Goal: Transaction & Acquisition: Obtain resource

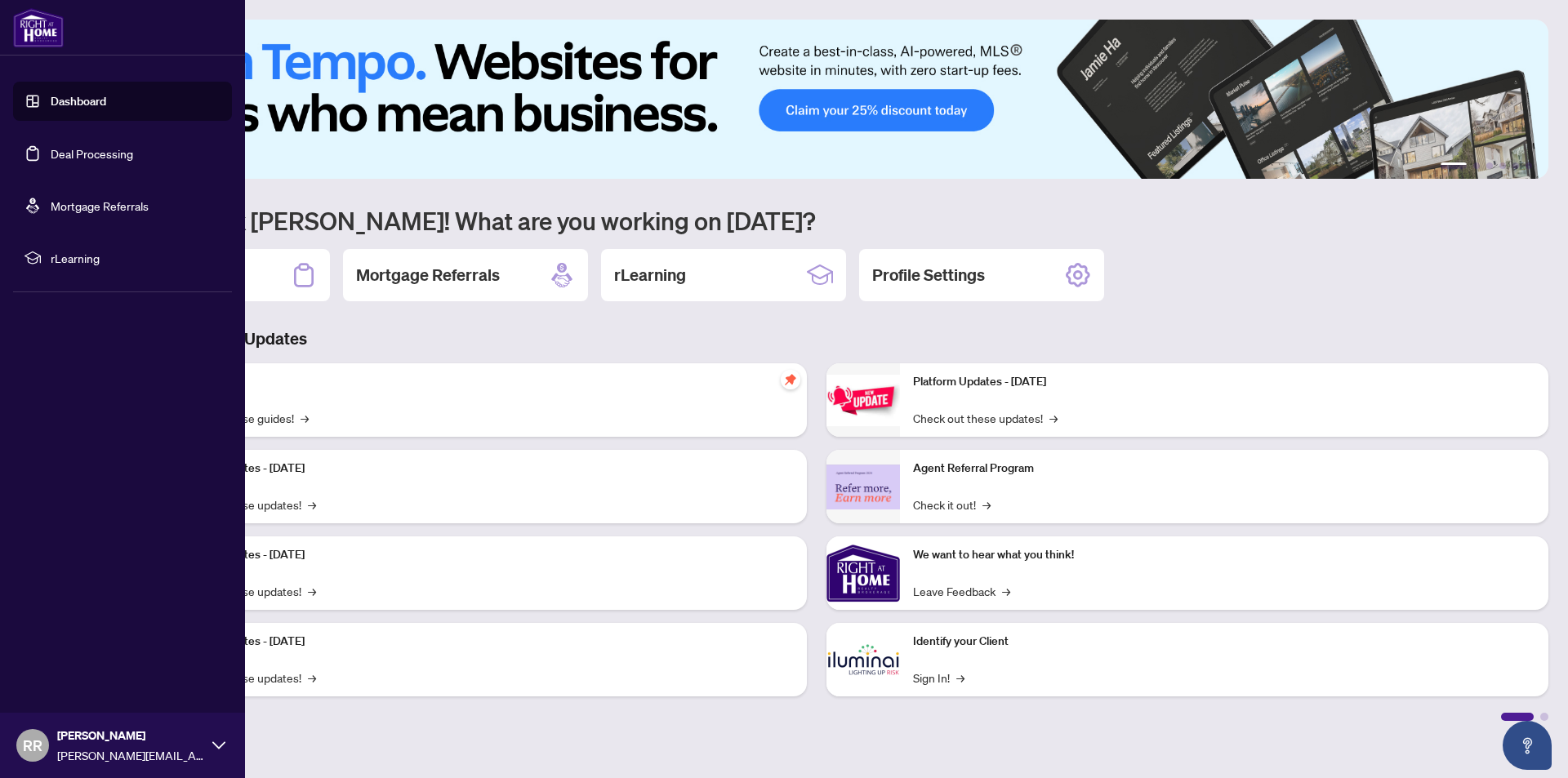
click at [51, 97] on link "Dashboard" at bounding box center [78, 102] width 56 height 15
click at [63, 97] on link "Dashboard" at bounding box center [78, 102] width 56 height 15
click at [75, 101] on link "Dashboard" at bounding box center [78, 102] width 56 height 15
click at [80, 158] on link "Deal Processing" at bounding box center [92, 154] width 82 height 15
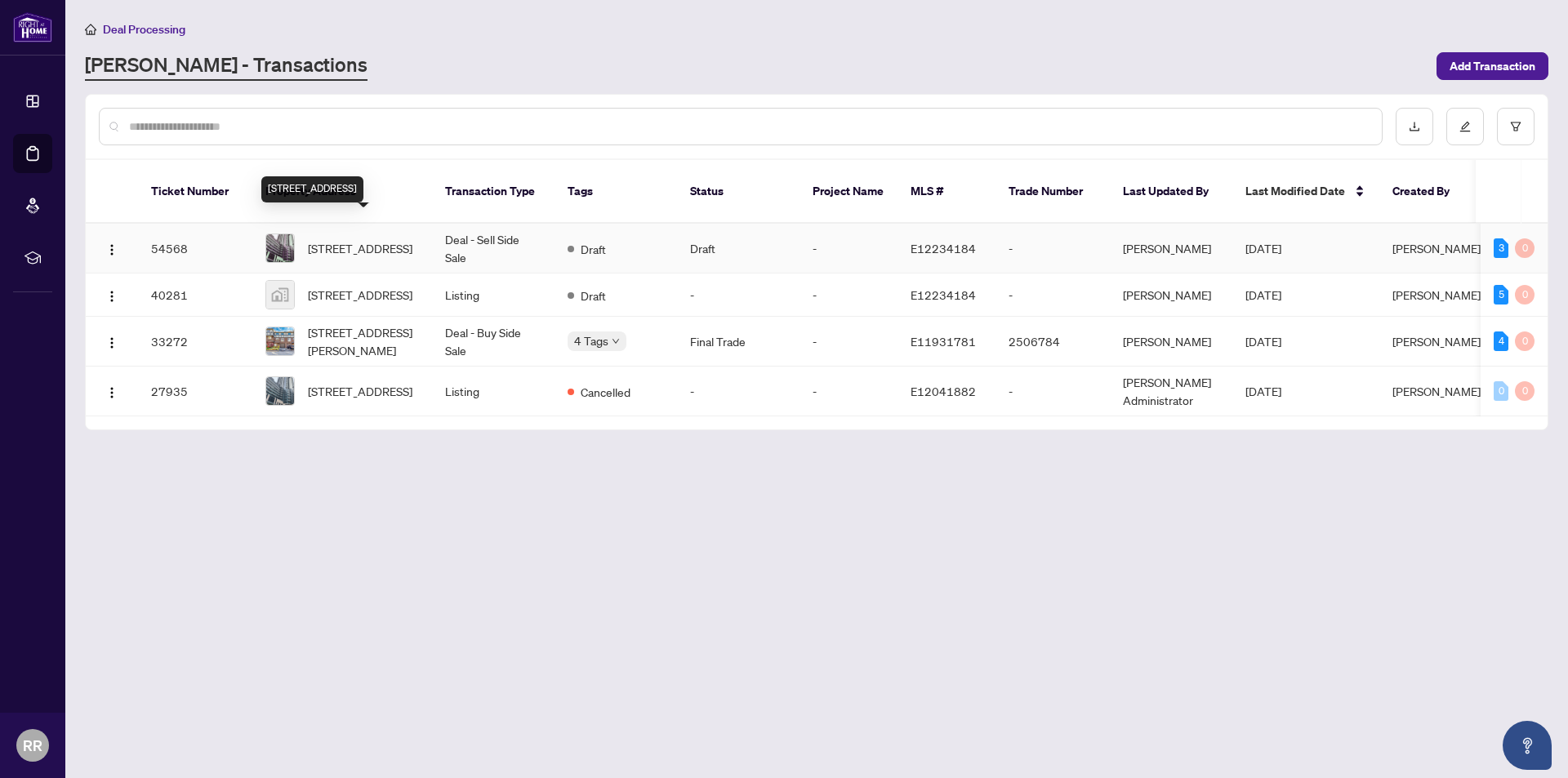
click at [343, 240] on span "[STREET_ADDRESS]" at bounding box center [360, 249] width 105 height 18
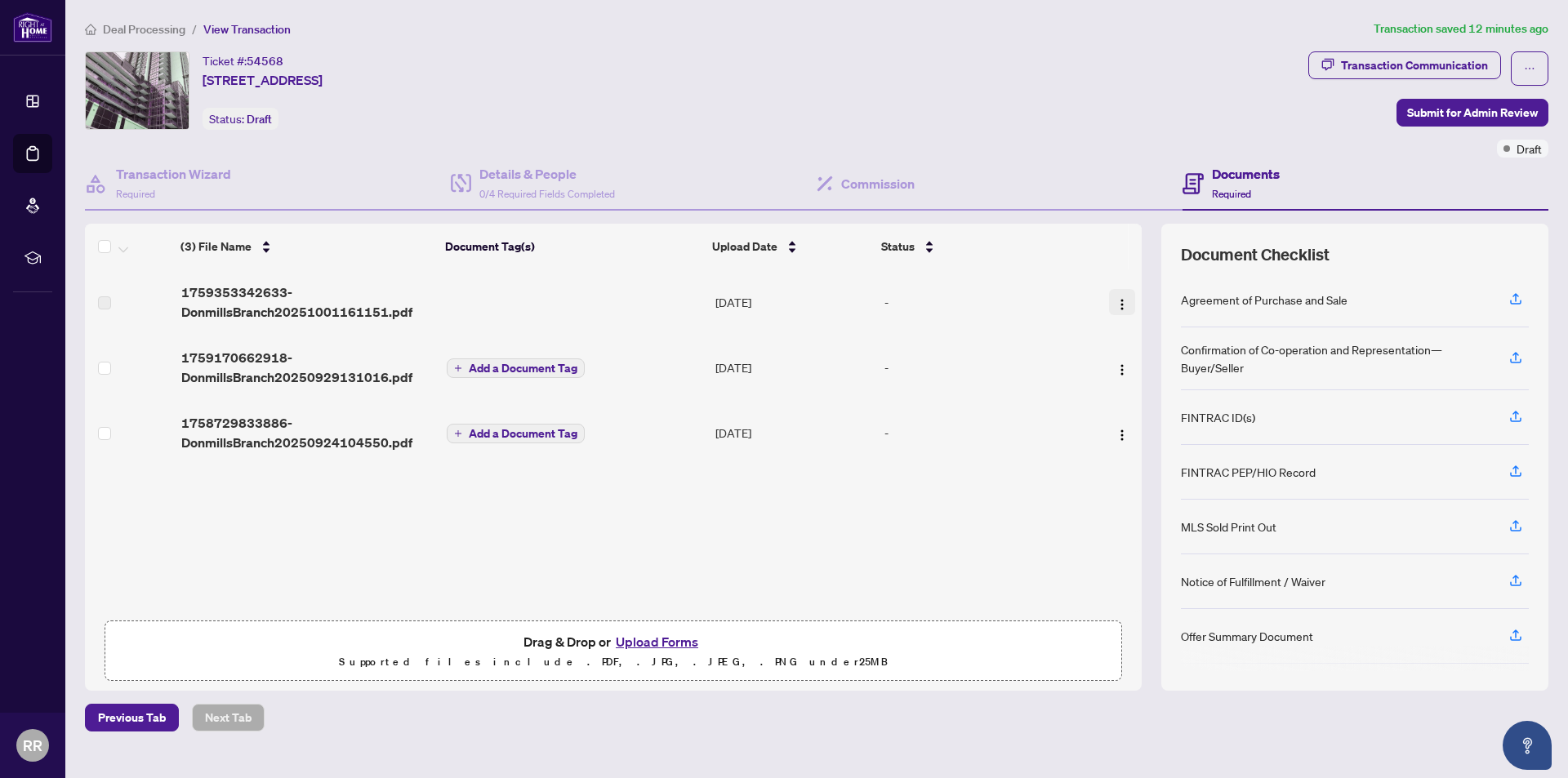
click at [1120, 304] on img "button" at bounding box center [1122, 305] width 13 height 13
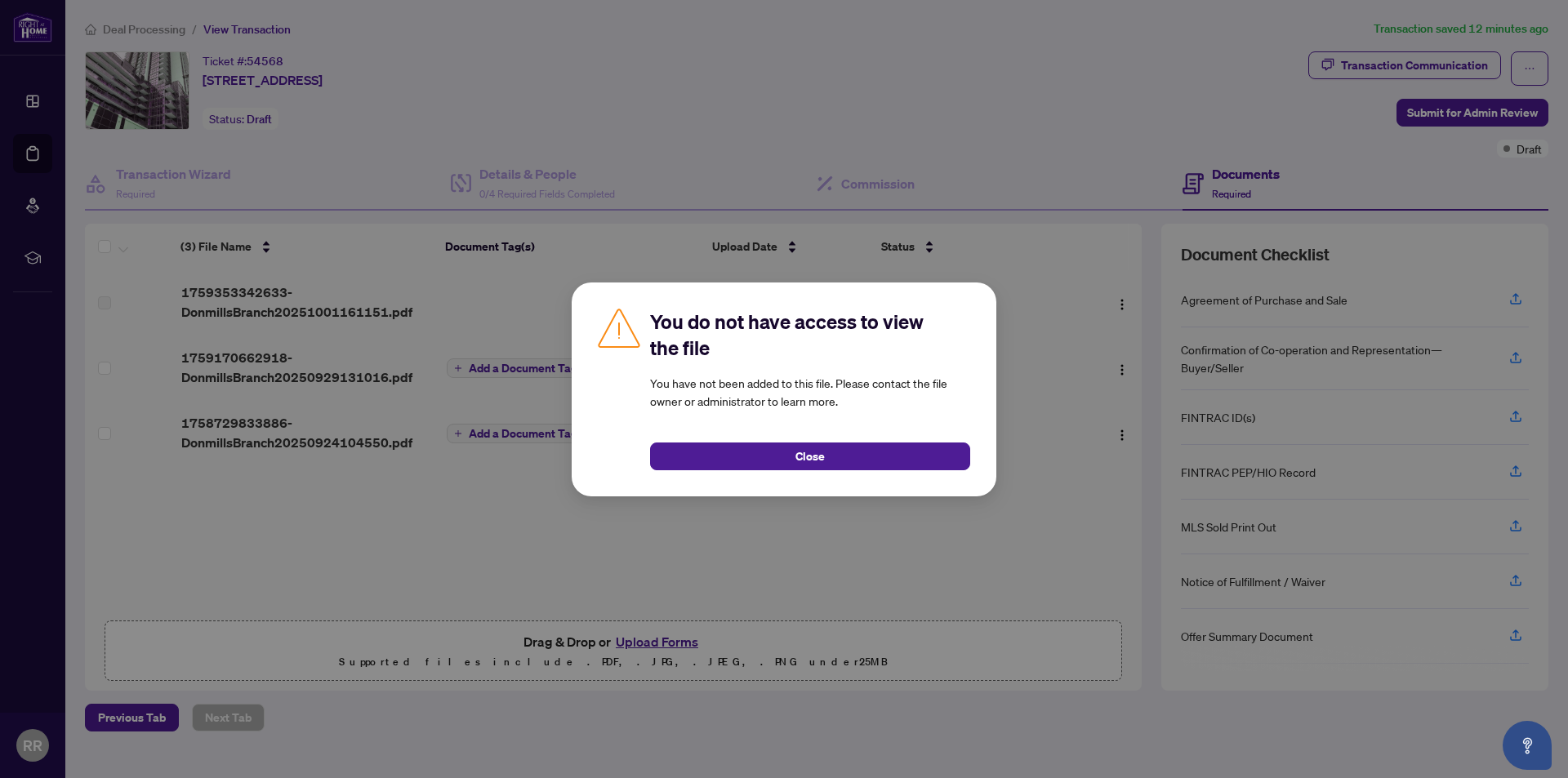
click at [840, 457] on button "Close" at bounding box center [810, 456] width 320 height 27
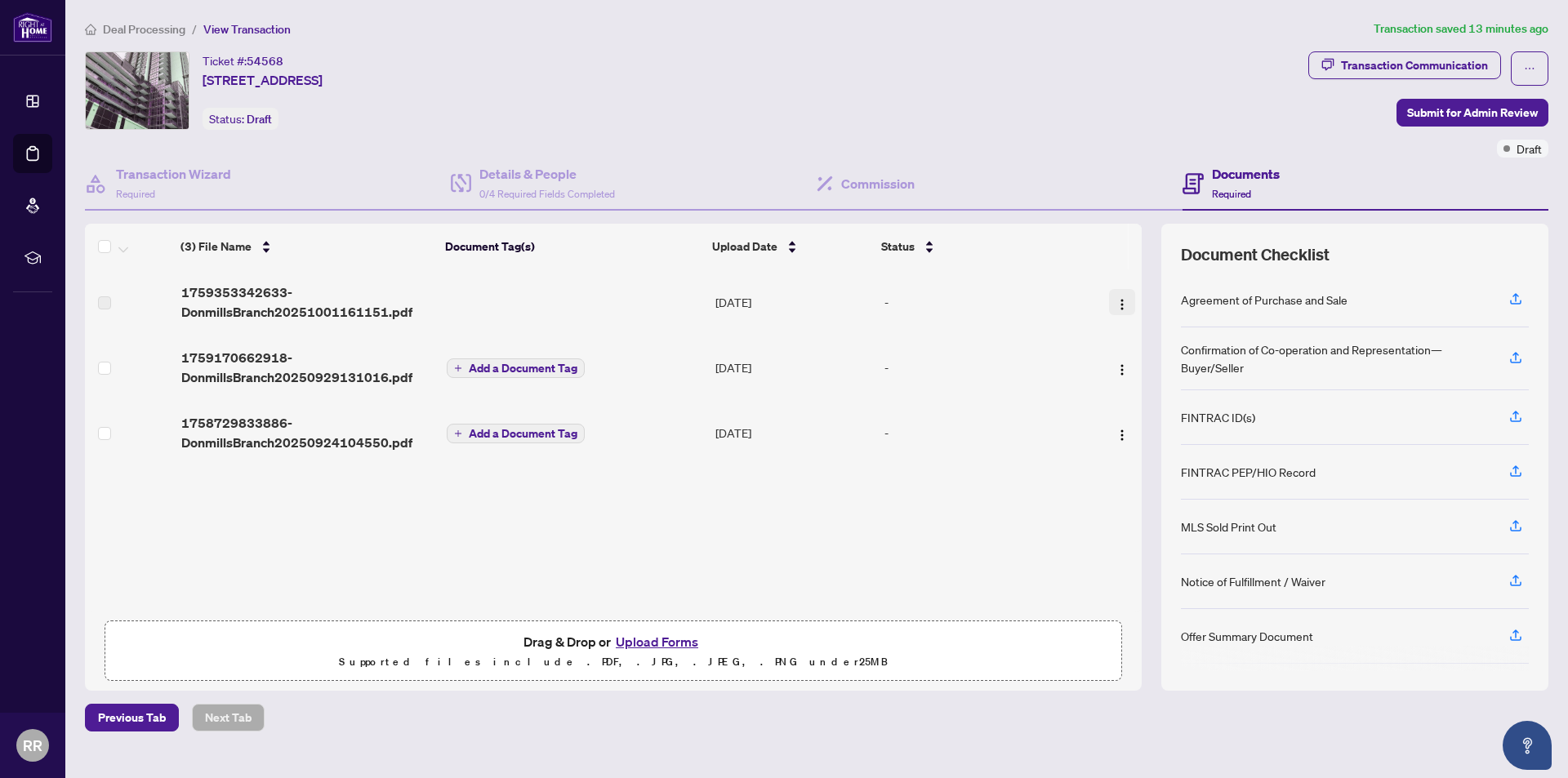
click at [1118, 303] on img "button" at bounding box center [1122, 305] width 13 height 13
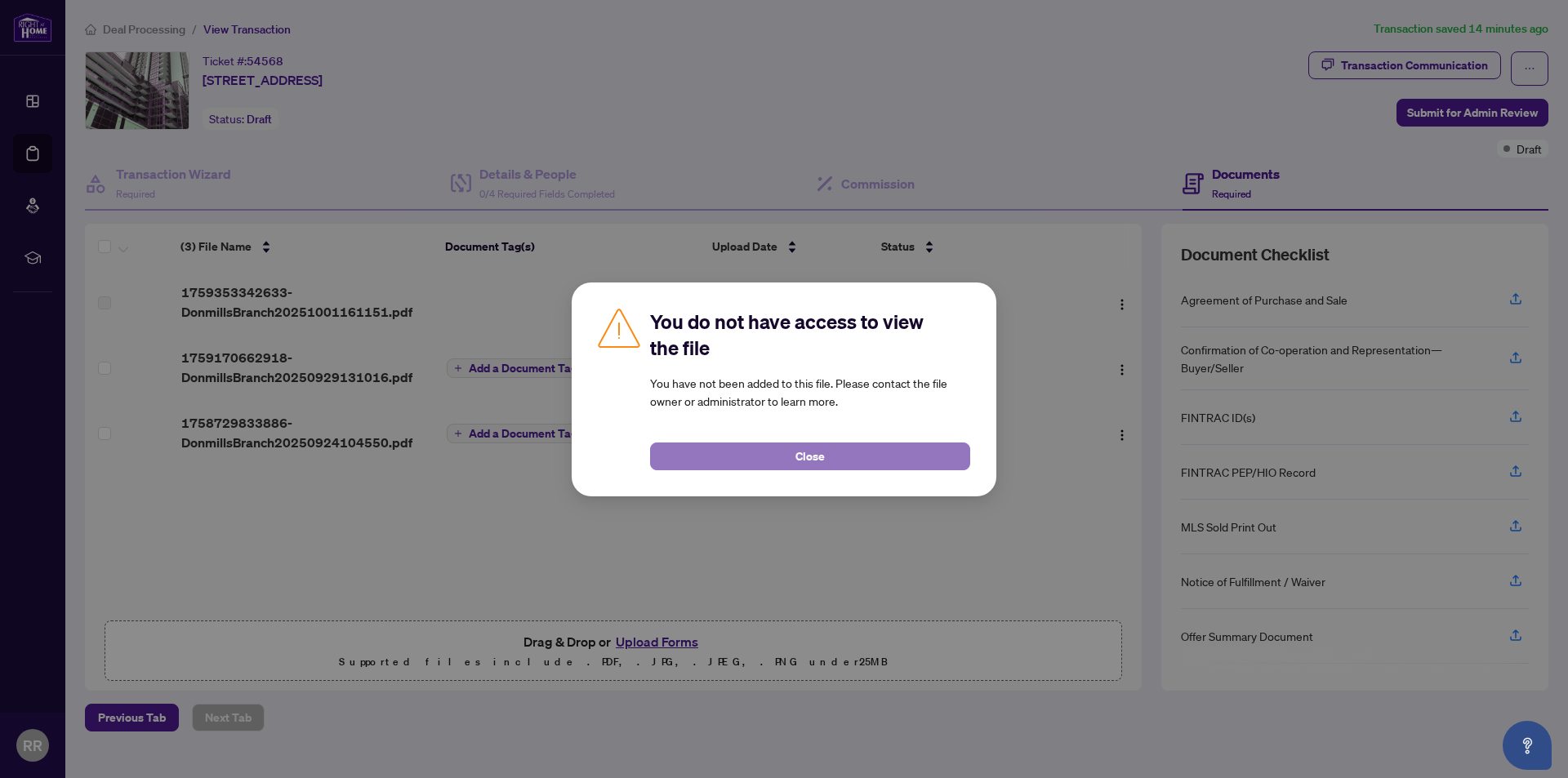
click at [822, 449] on span "Close" at bounding box center [810, 456] width 29 height 26
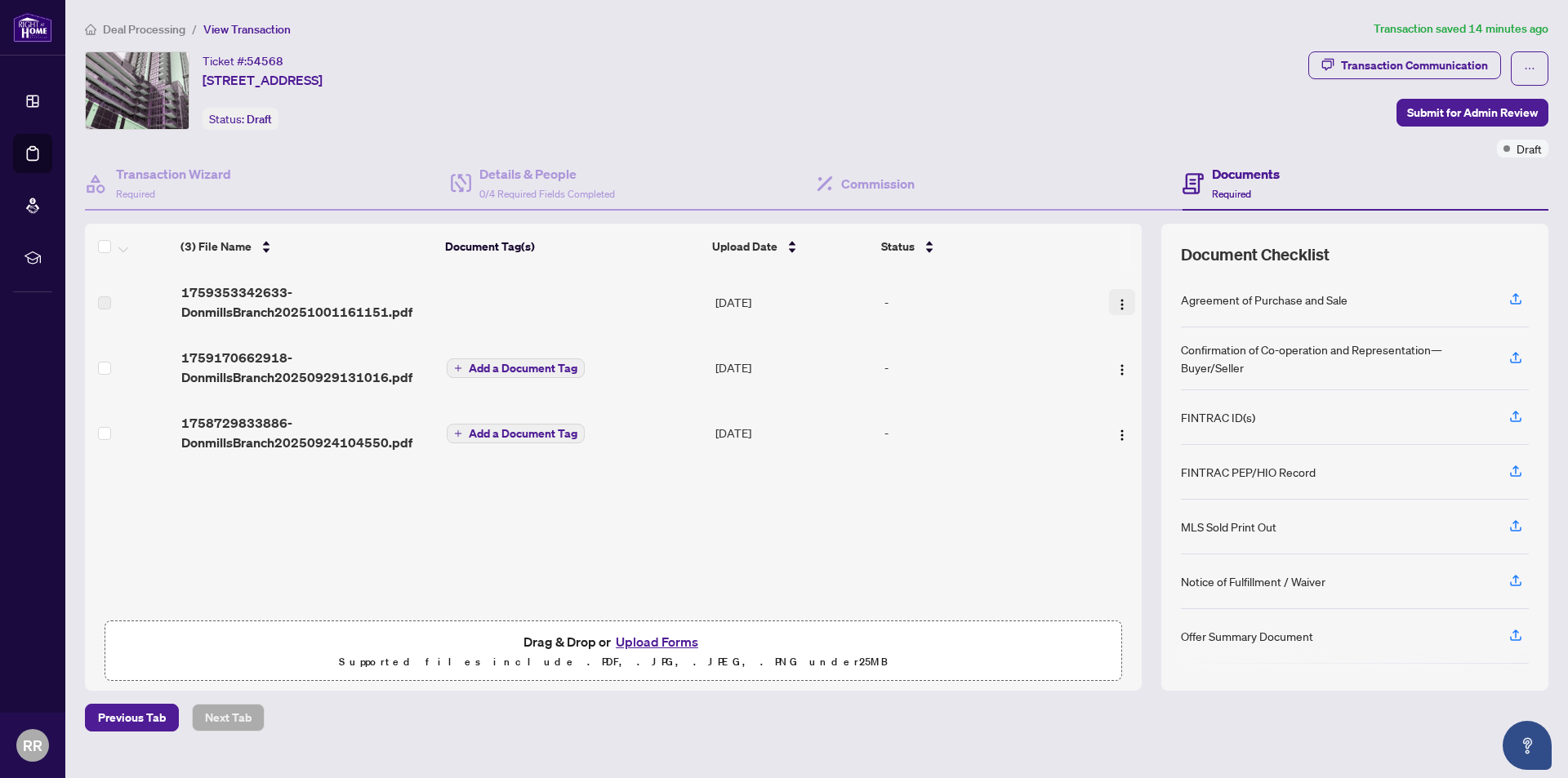
click at [1115, 300] on img "button" at bounding box center [1122, 305] width 13 height 13
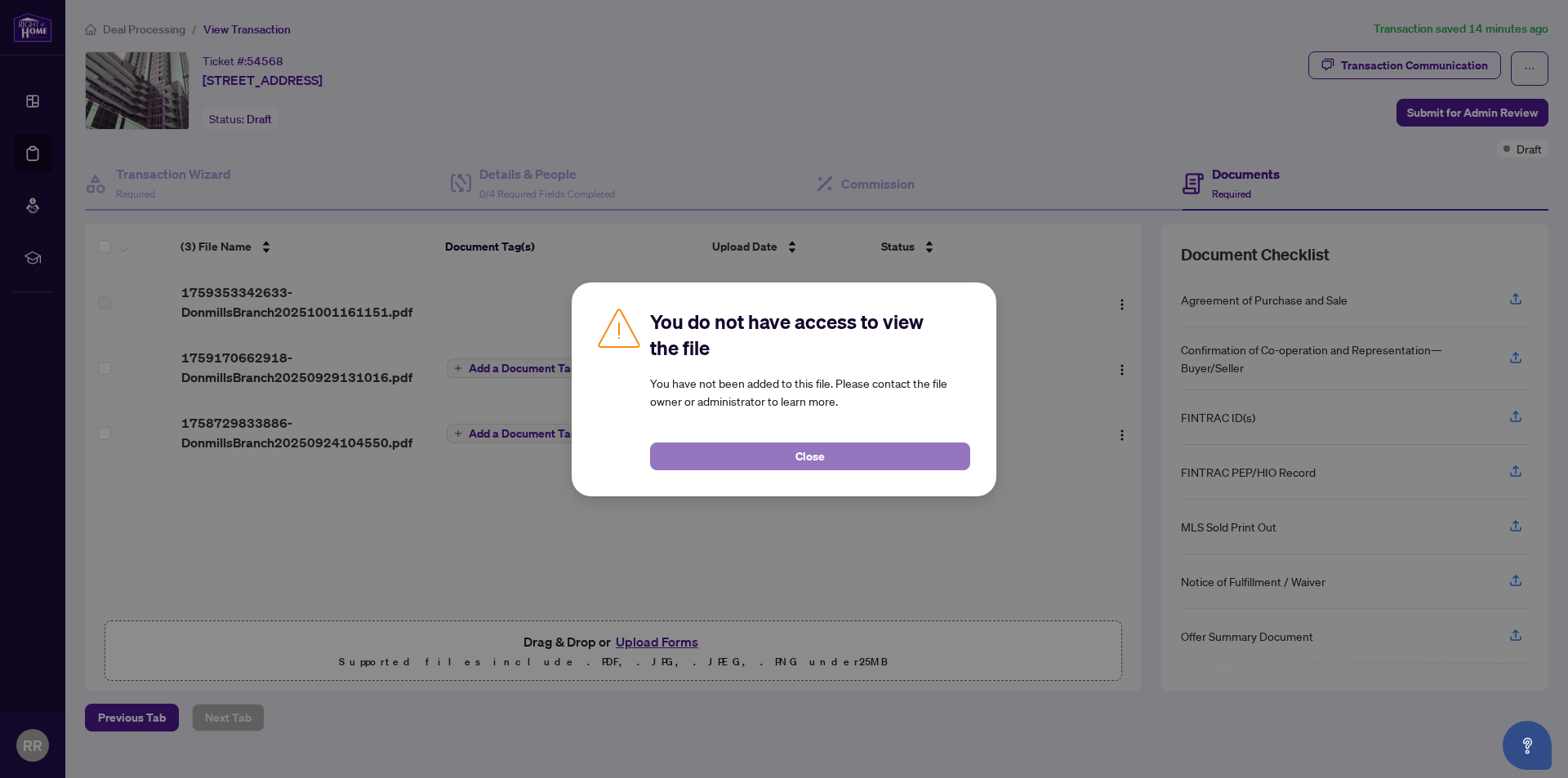
click at [848, 458] on button "Close" at bounding box center [810, 456] width 320 height 27
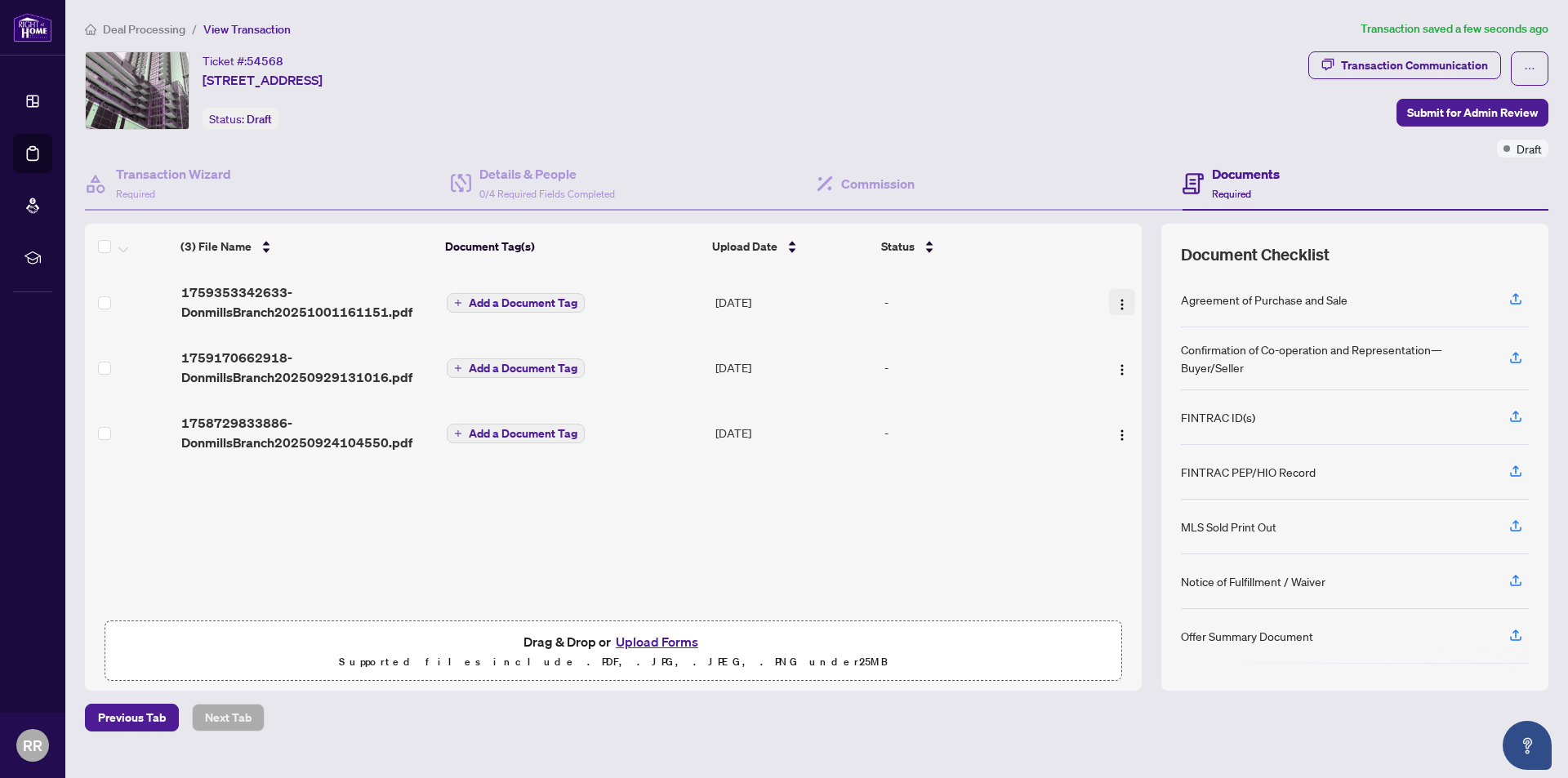
click at [1121, 305] on img "button" at bounding box center [1122, 305] width 13 height 13
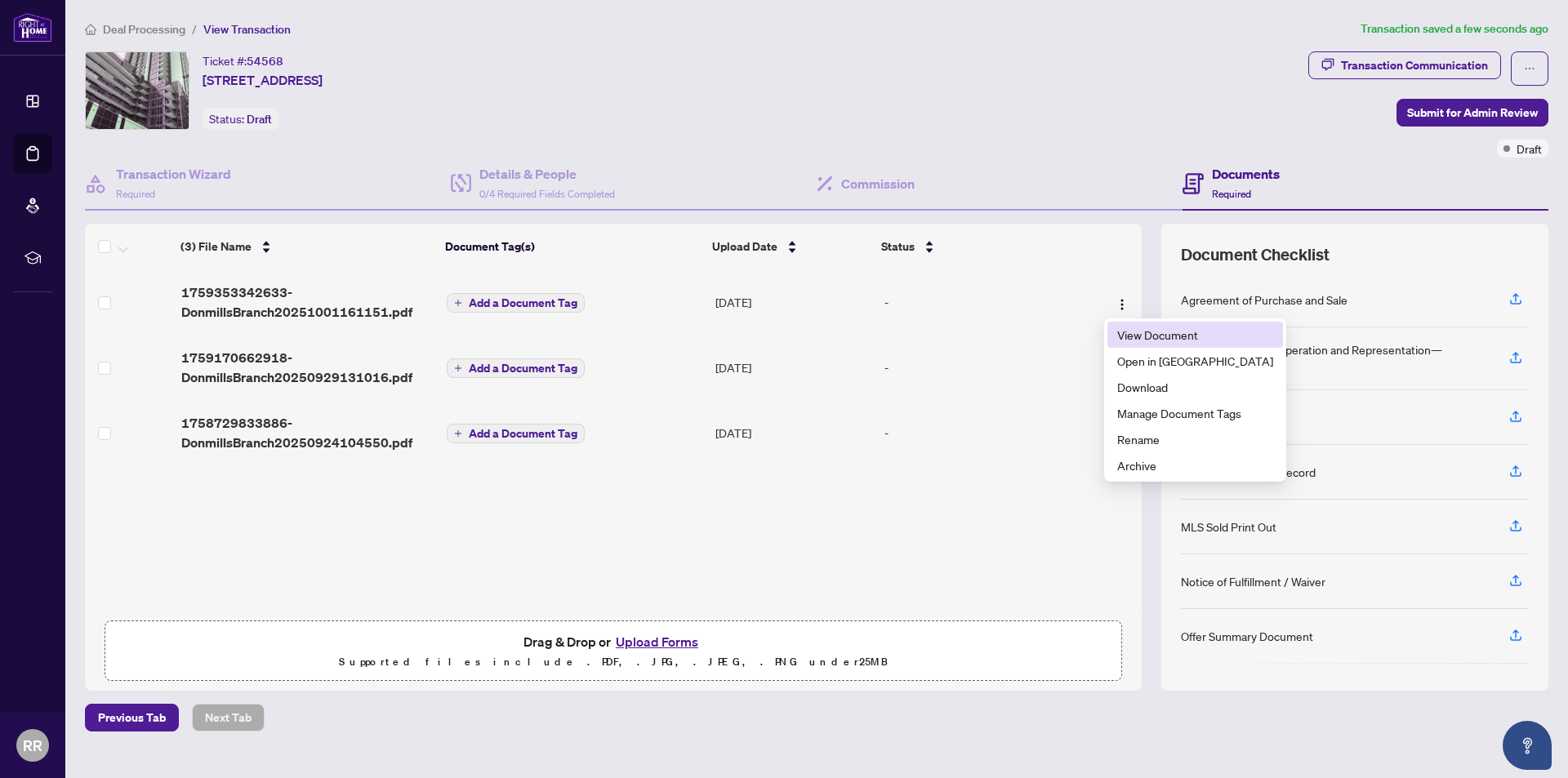
click at [1155, 339] on span "View Document" at bounding box center [1194, 335] width 156 height 18
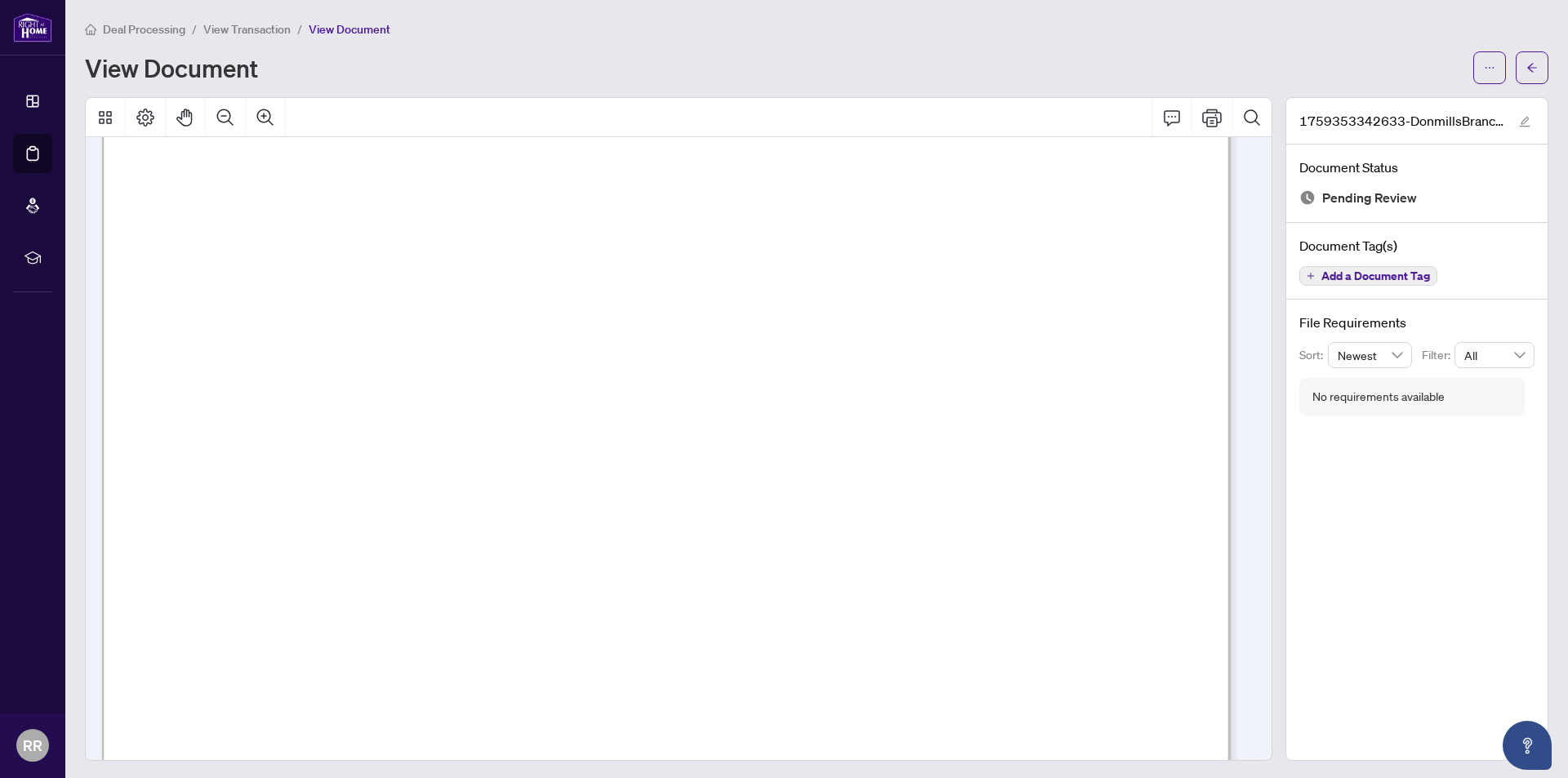
scroll to position [572, 0]
click at [231, 121] on icon "Zoom Out" at bounding box center [226, 118] width 20 height 20
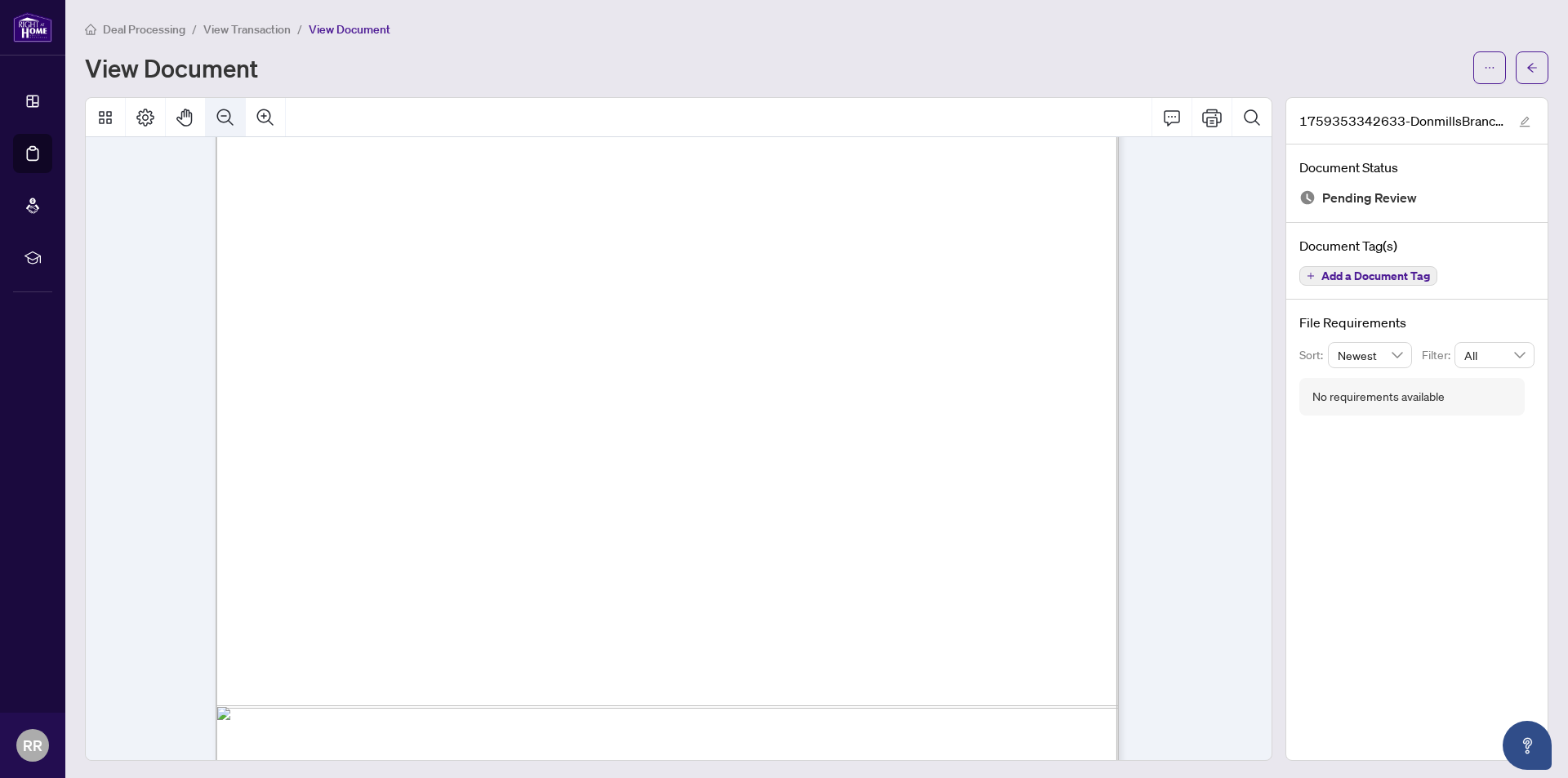
click at [231, 120] on icon "Zoom Out" at bounding box center [226, 118] width 20 height 20
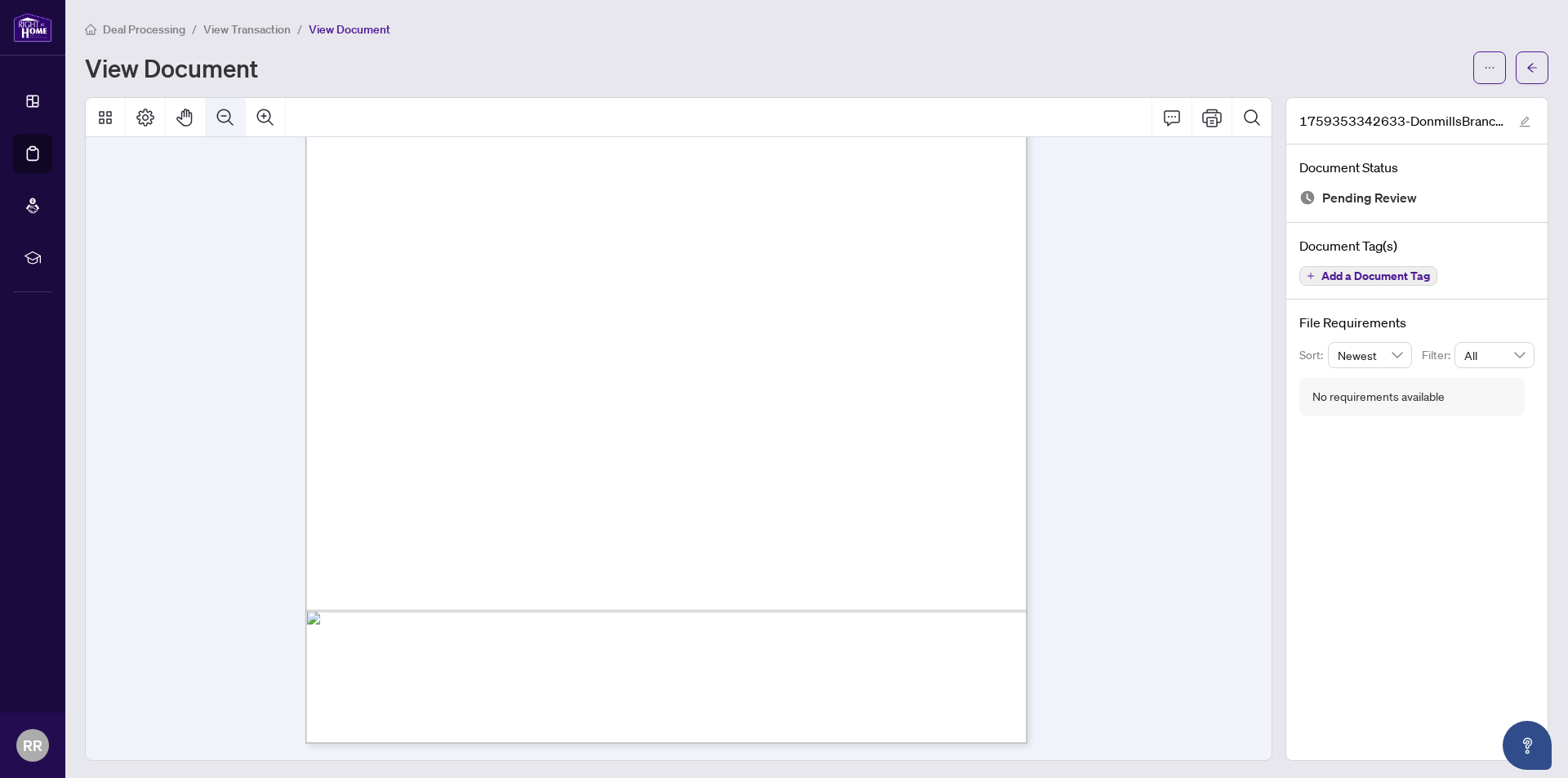
click at [231, 120] on icon "Zoom Out" at bounding box center [226, 118] width 20 height 20
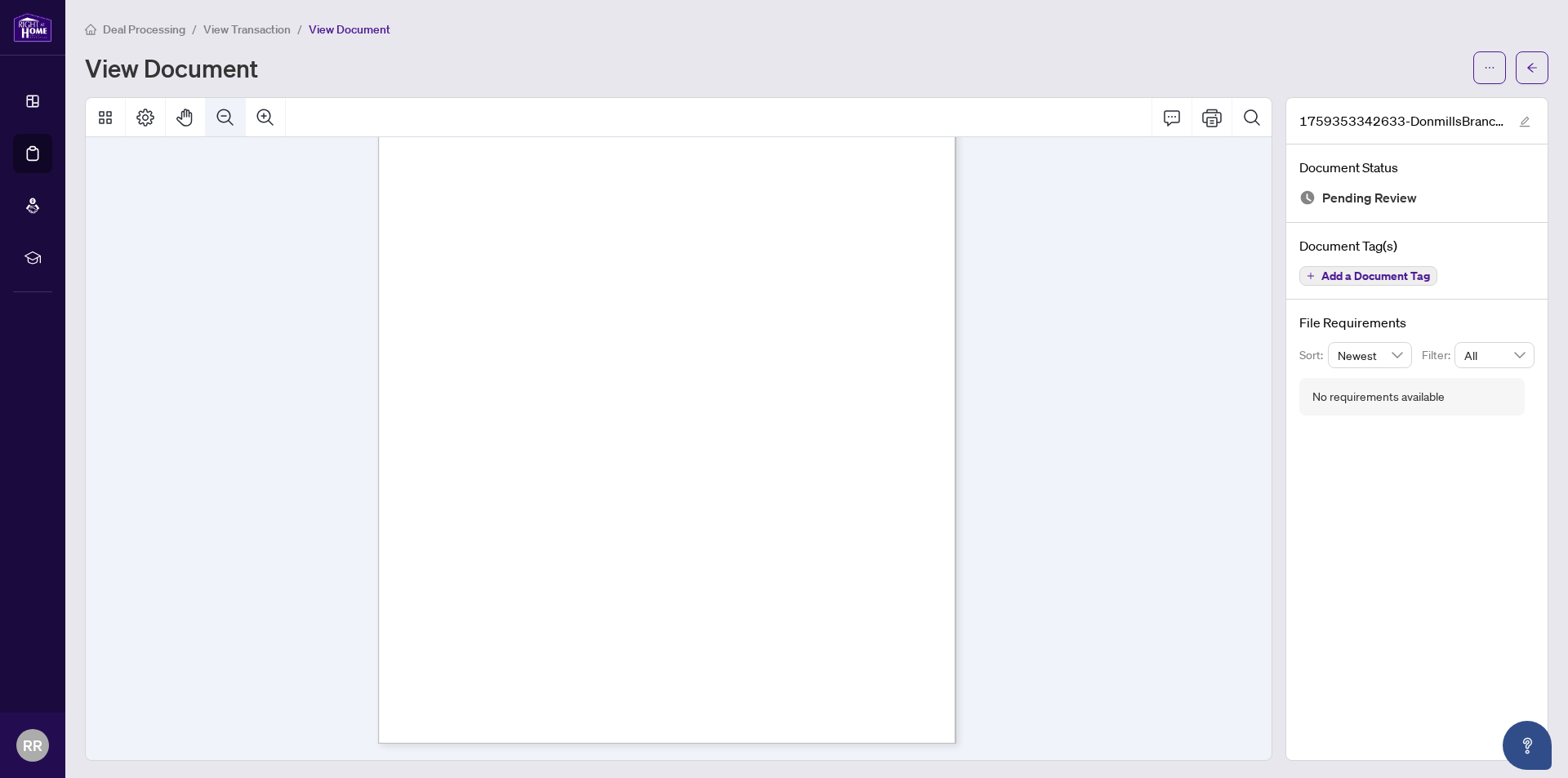
click at [231, 120] on icon "Zoom Out" at bounding box center [226, 118] width 20 height 20
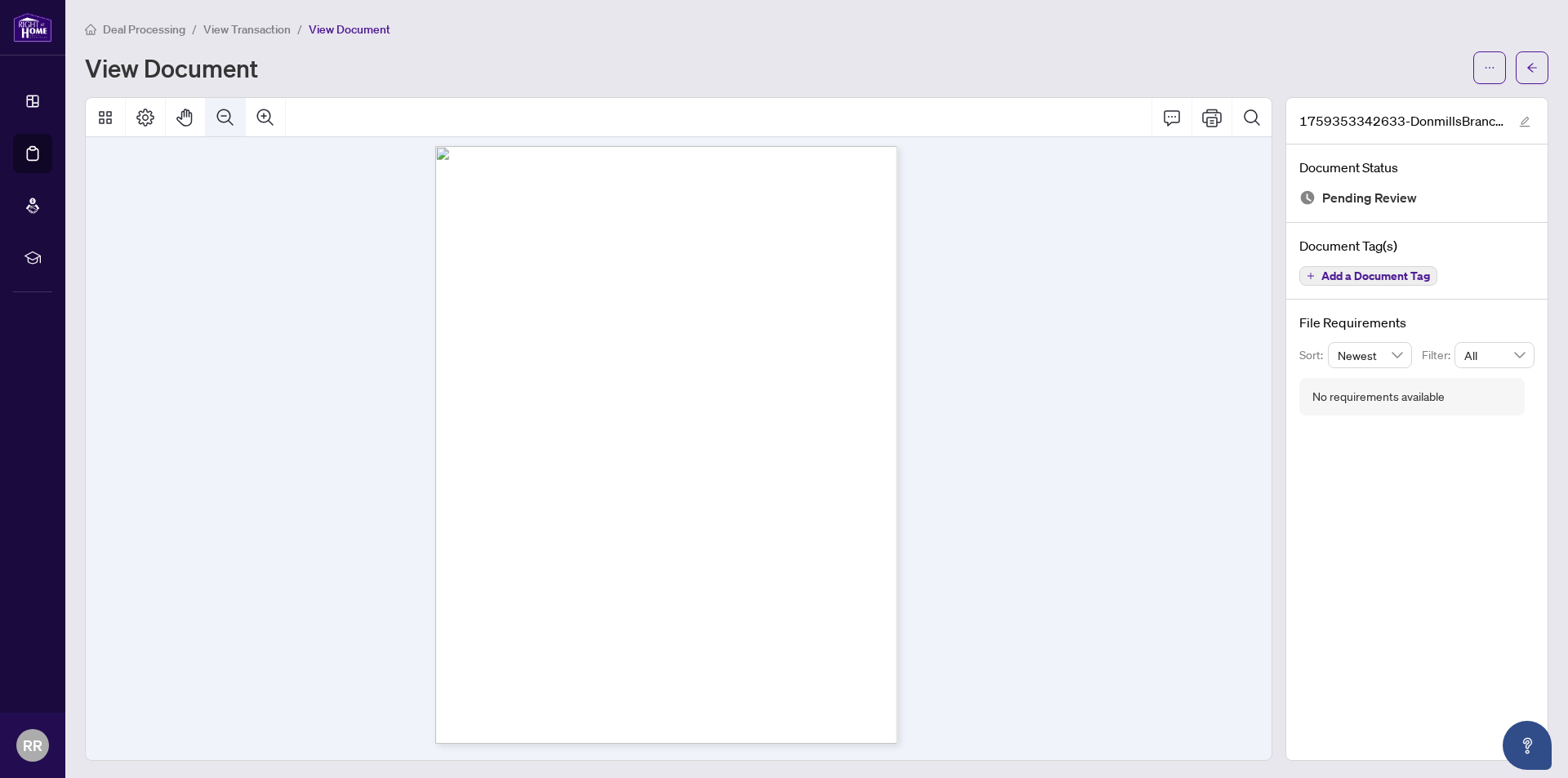
scroll to position [7, 0]
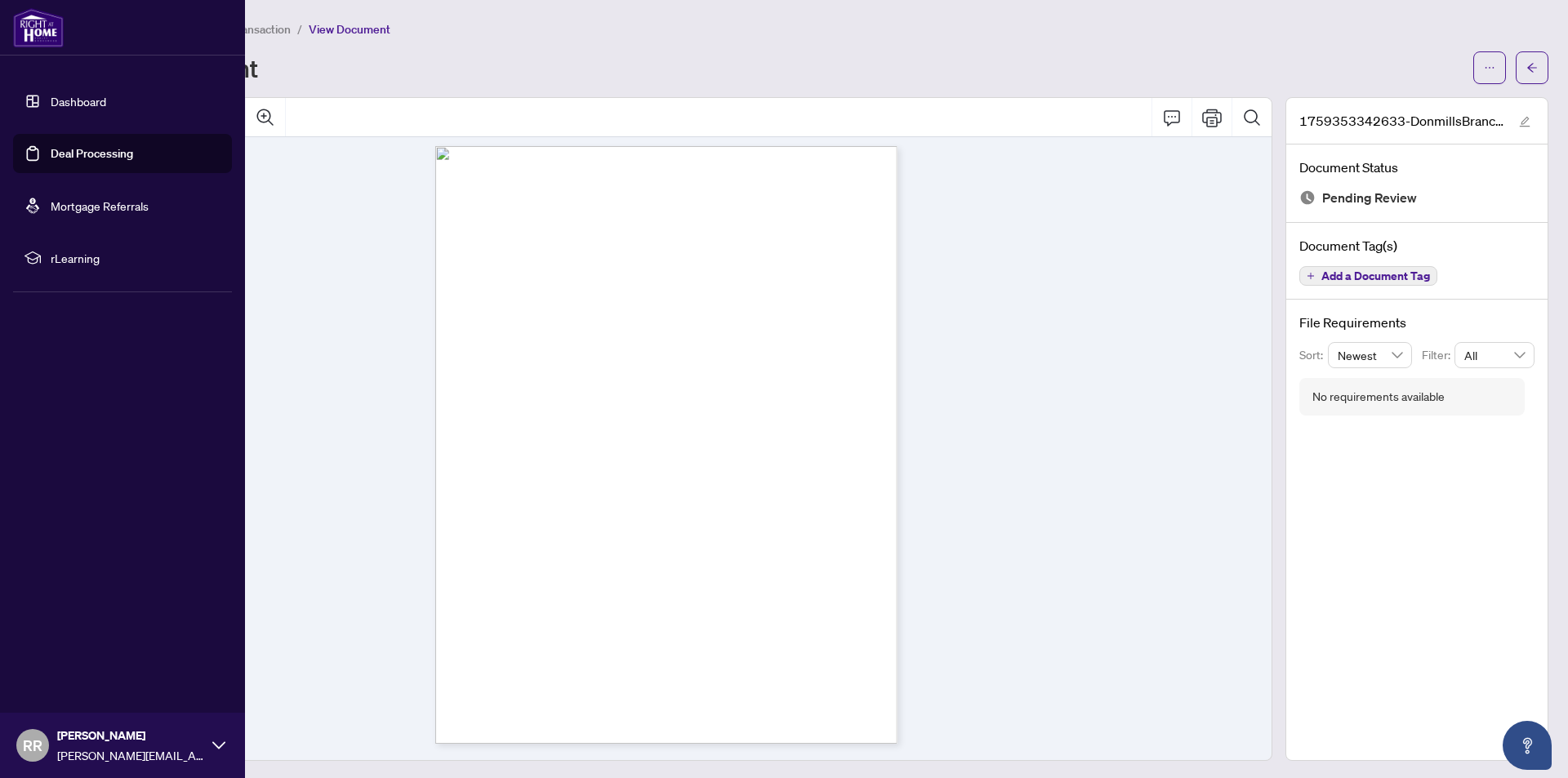
click at [51, 101] on link "Dashboard" at bounding box center [78, 102] width 56 height 15
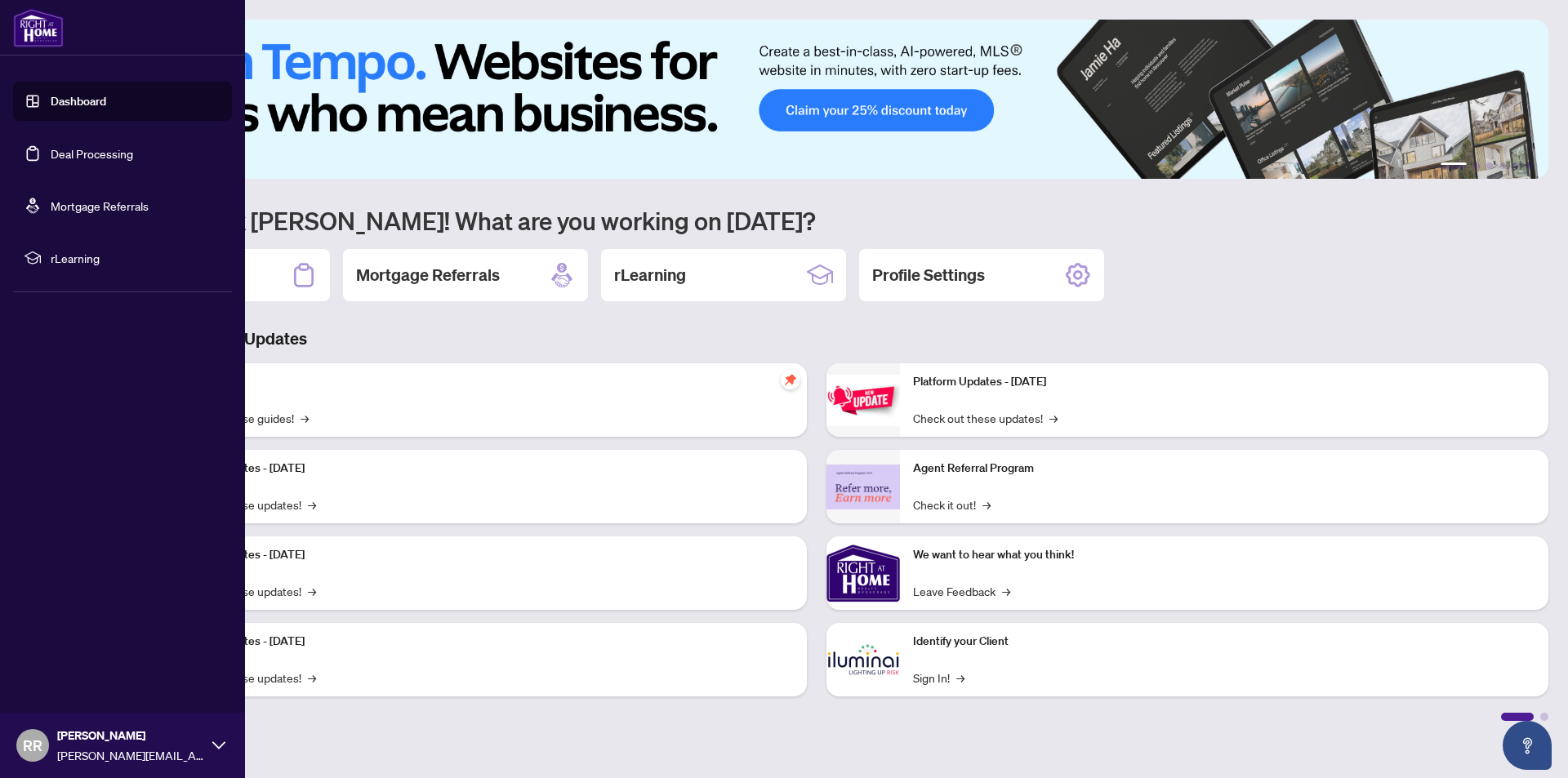
click at [96, 157] on link "Deal Processing" at bounding box center [92, 154] width 82 height 15
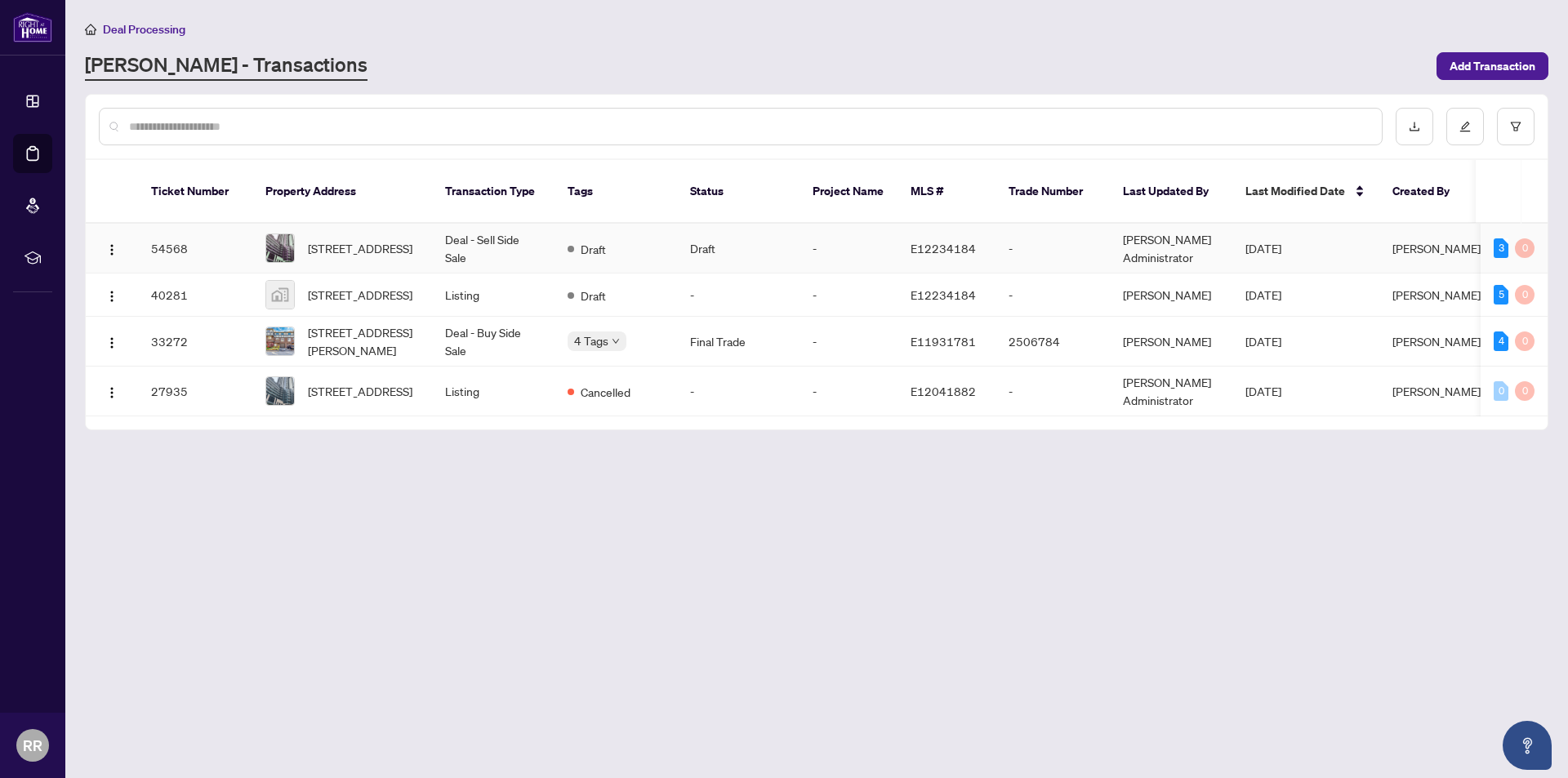
click at [170, 233] on td "54568" at bounding box center [195, 249] width 114 height 50
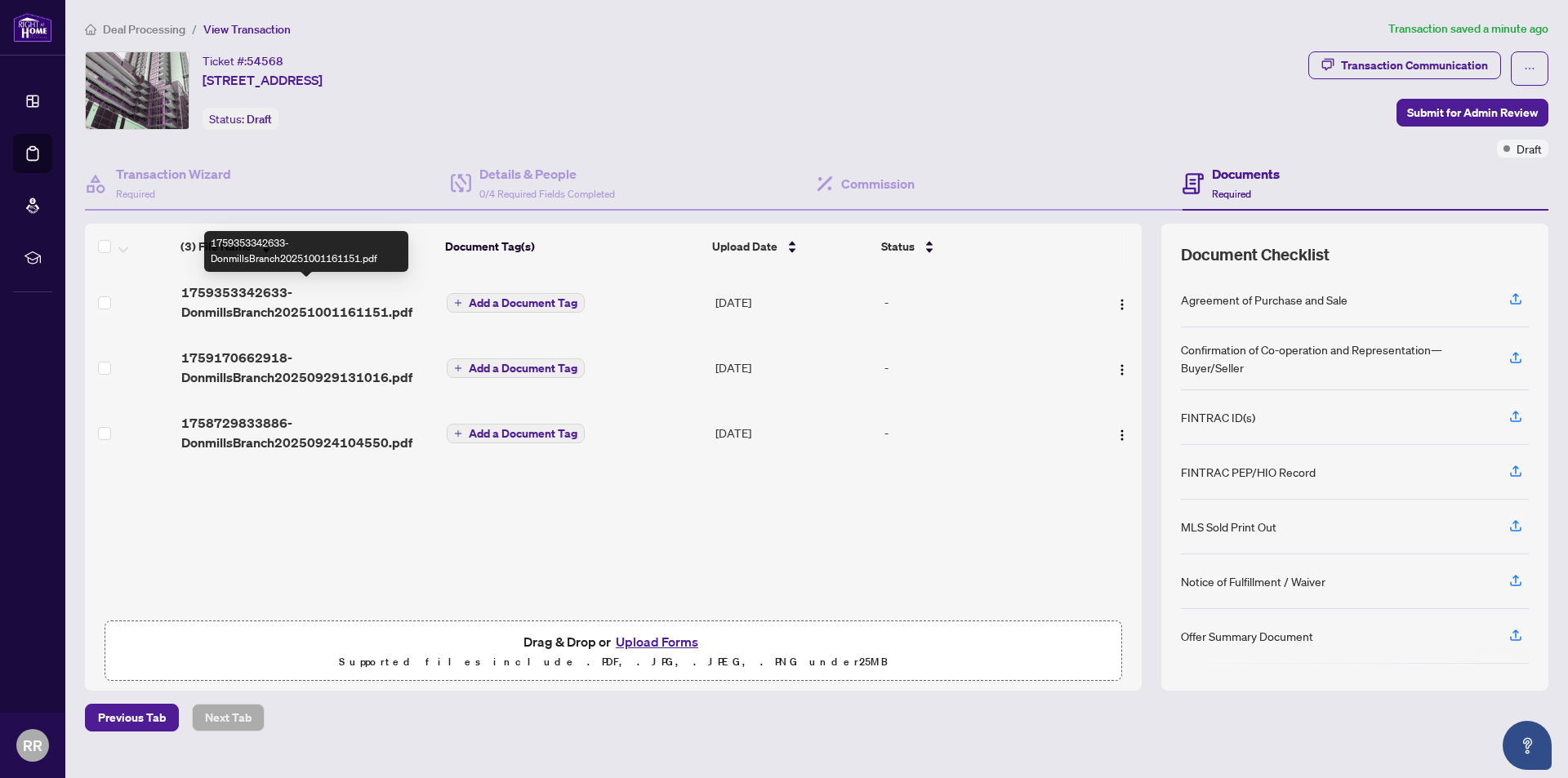
click at [259, 306] on span "1759353342633-DonmillsBranch20251001161151.pdf" at bounding box center [308, 302] width 253 height 39
click at [1117, 306] on img "button" at bounding box center [1122, 305] width 13 height 13
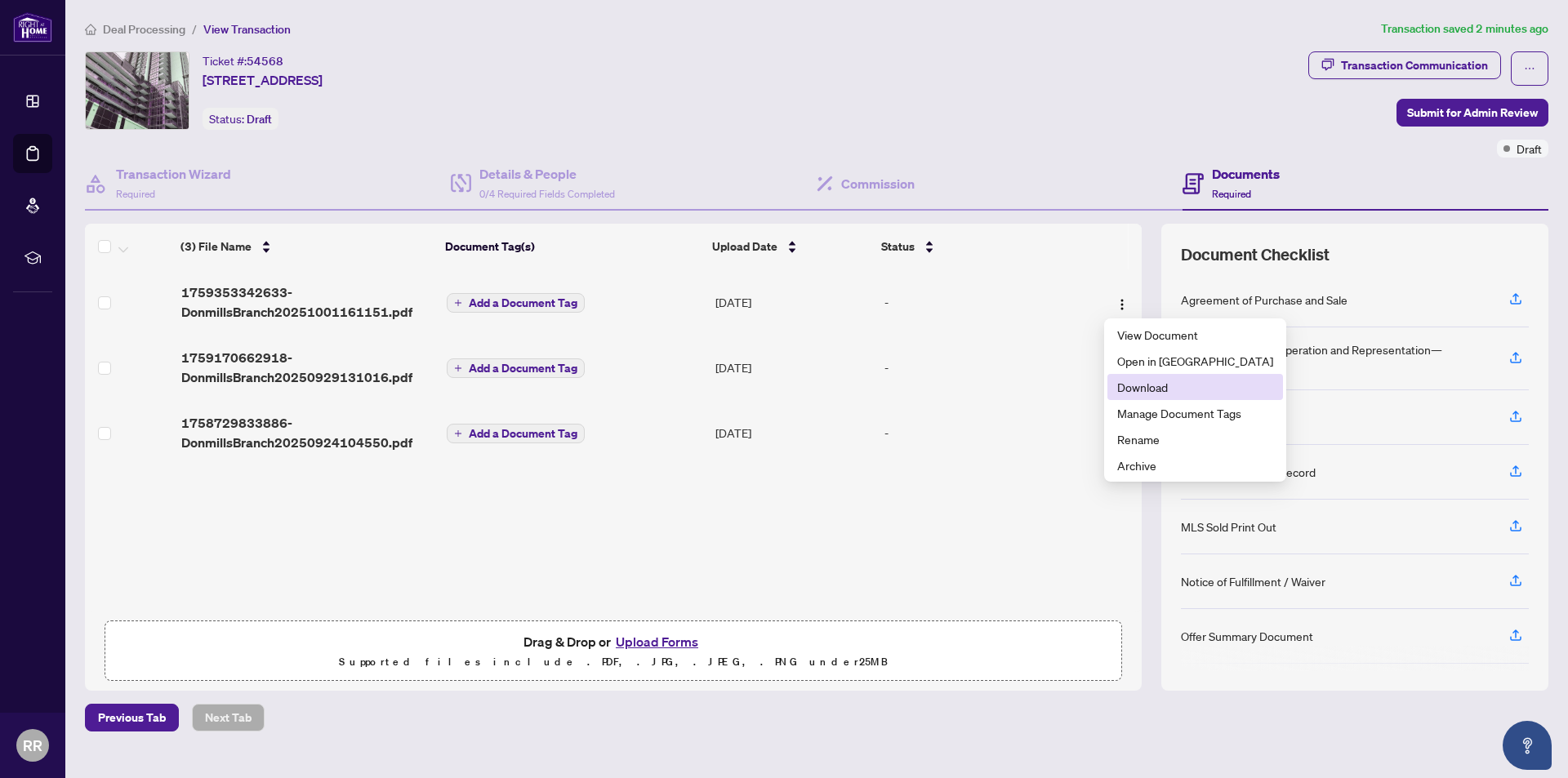
click at [1150, 389] on span "Download" at bounding box center [1194, 387] width 156 height 18
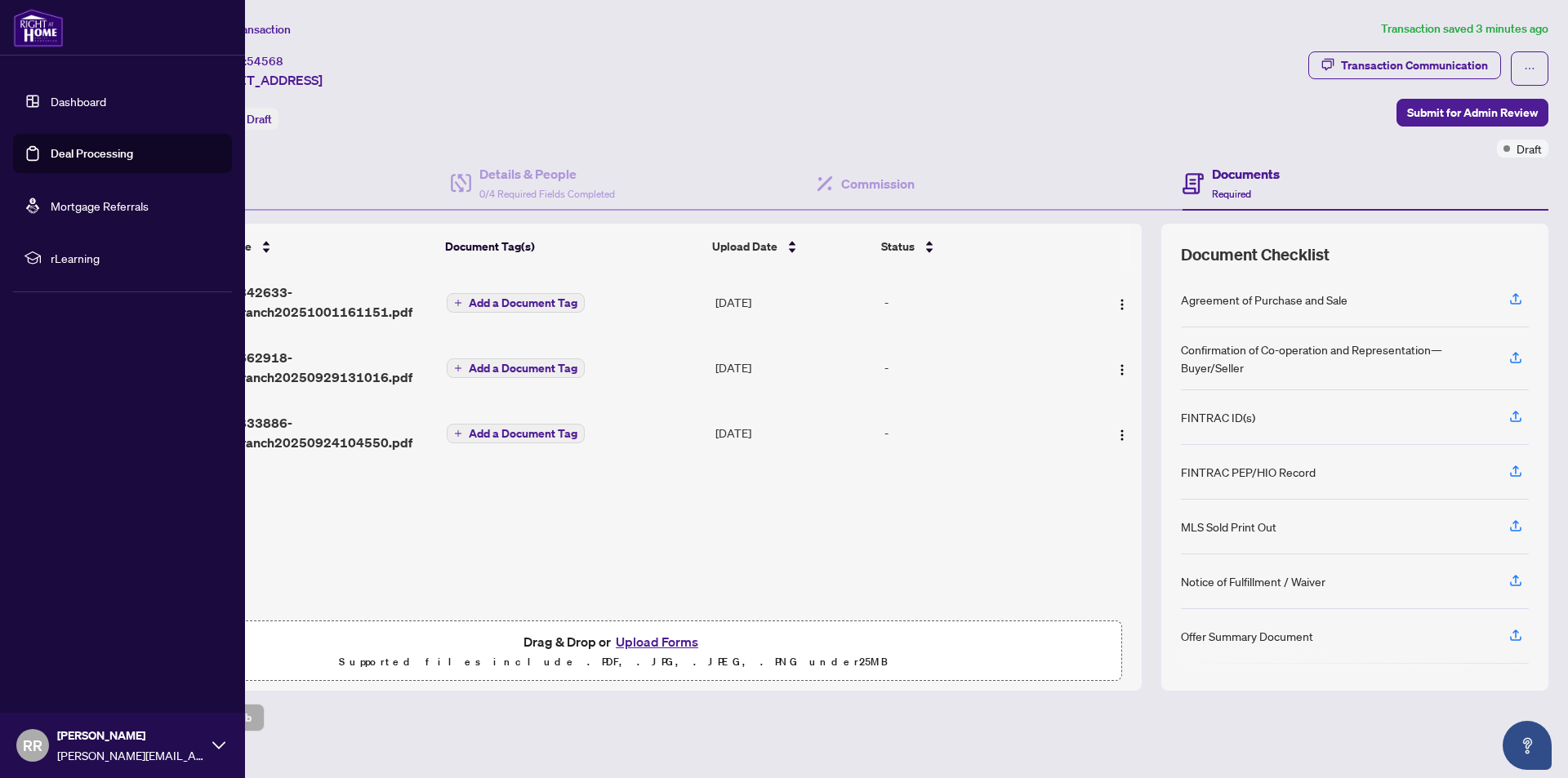
click at [53, 99] on link "Dashboard" at bounding box center [78, 102] width 56 height 15
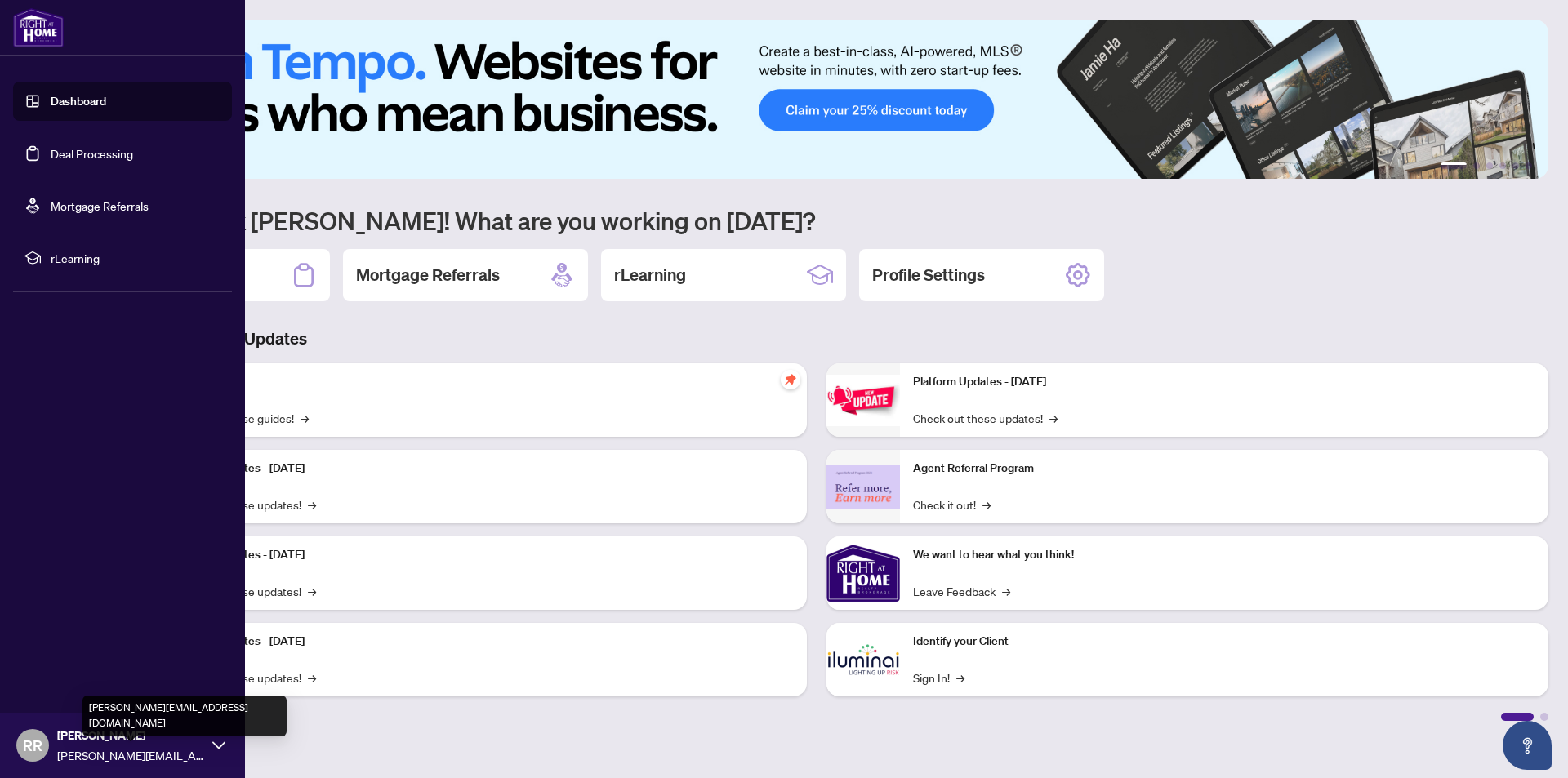
click at [163, 749] on span "[PERSON_NAME][EMAIL_ADDRESS][DOMAIN_NAME]" at bounding box center [131, 756] width 147 height 18
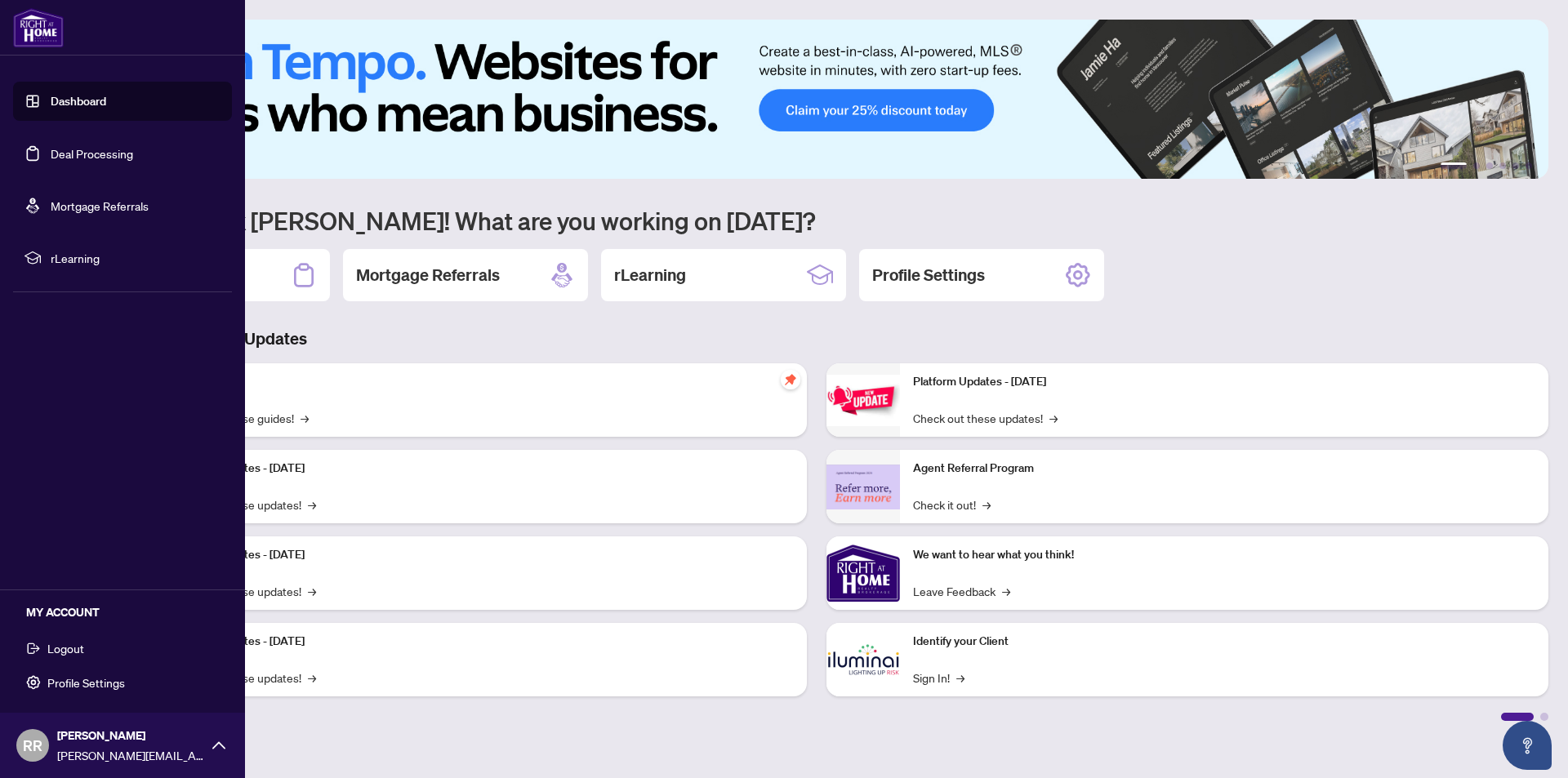
click at [129, 652] on button "Logout" at bounding box center [122, 647] width 219 height 27
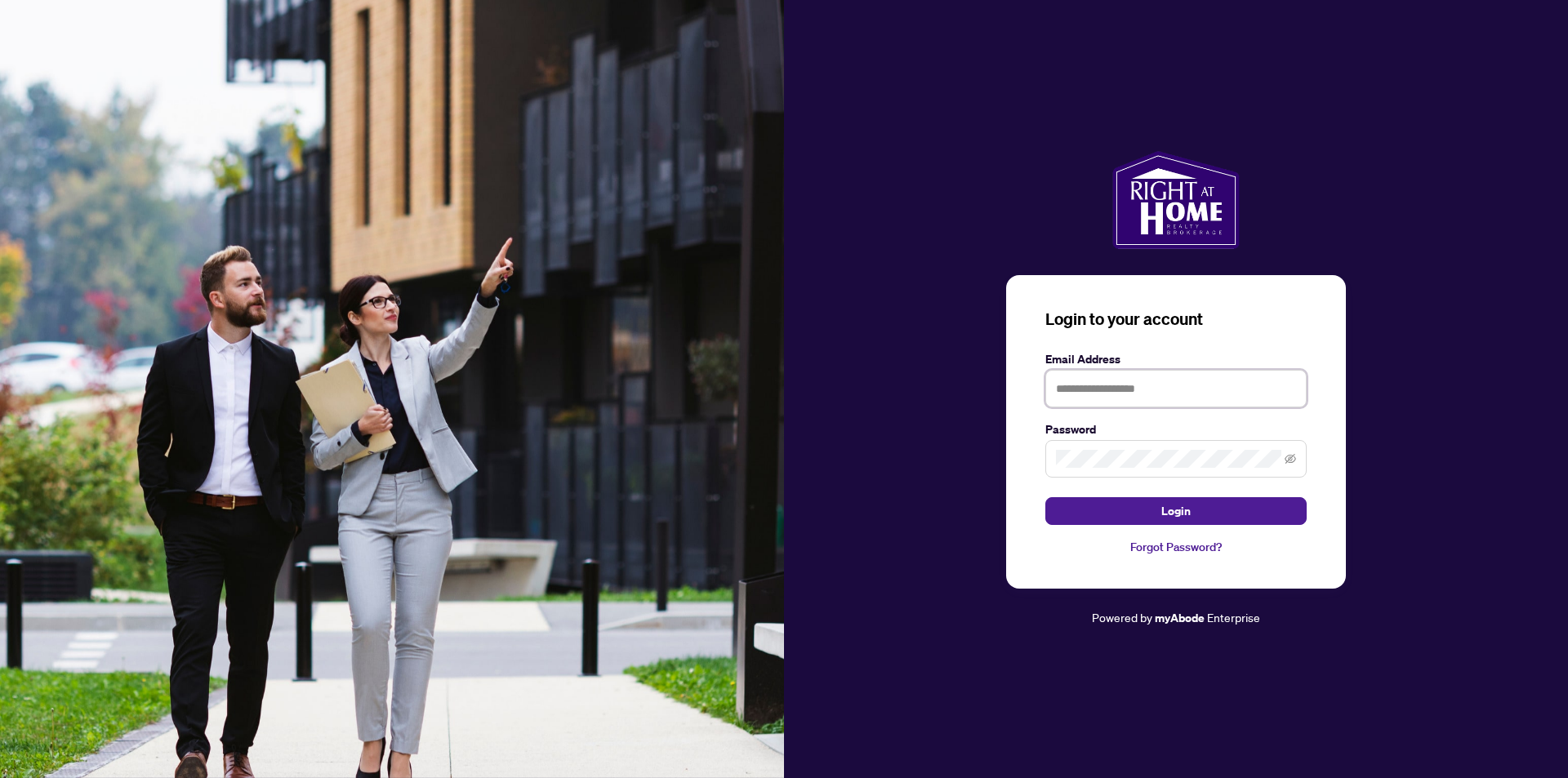
type input "**********"
click at [1293, 453] on icon "eye-invisible" at bounding box center [1291, 459] width 12 height 12
